Goal: Task Accomplishment & Management: Manage account settings

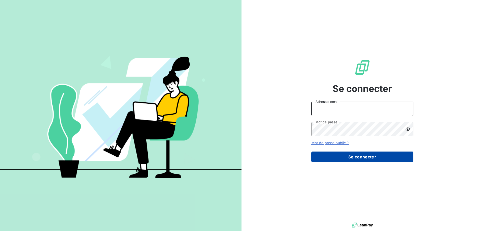
type input "[EMAIL_ADDRESS][DOMAIN_NAME]"
click at [348, 157] on button "Se connecter" at bounding box center [362, 157] width 102 height 11
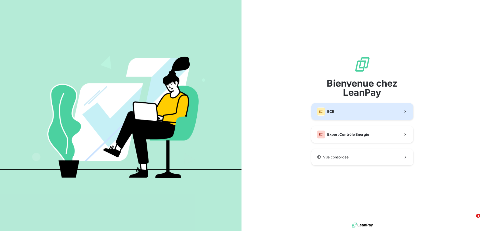
click at [355, 110] on button "EC ECE" at bounding box center [362, 111] width 102 height 17
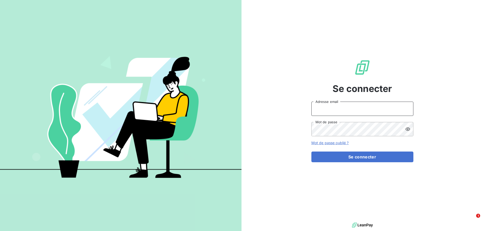
type input "[EMAIL_ADDRESS][DOMAIN_NAME]"
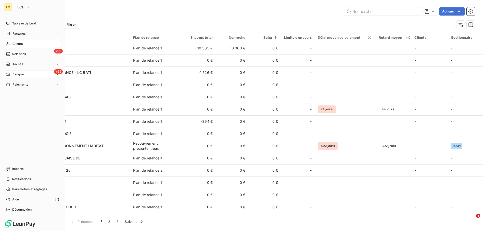
click at [18, 73] on span "Banque" at bounding box center [17, 74] width 11 height 5
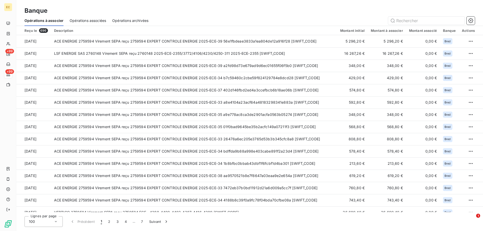
drag, startPoint x: 89, startPoint y: 22, endPoint x: 92, endPoint y: 24, distance: 3.4
click at [89, 21] on span "Opérations associées" at bounding box center [88, 20] width 36 height 5
